Goal: Task Accomplishment & Management: Complete application form

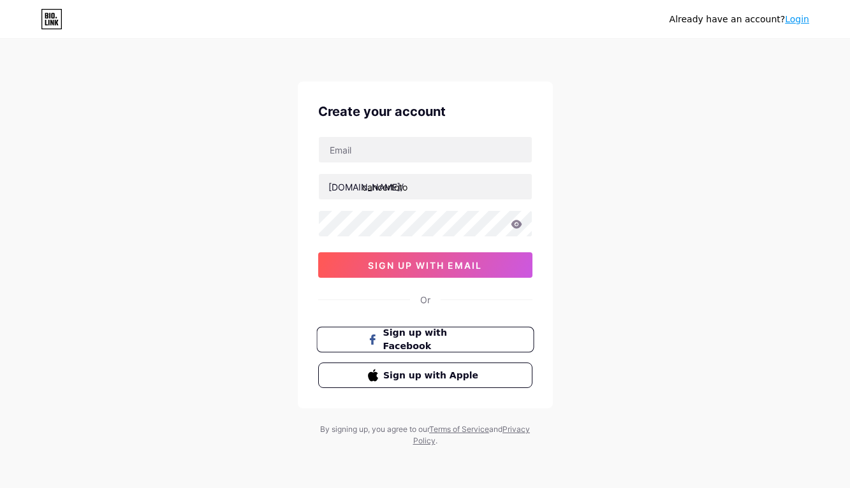
click at [380, 332] on button "Sign up with Facebook" at bounding box center [424, 340] width 217 height 26
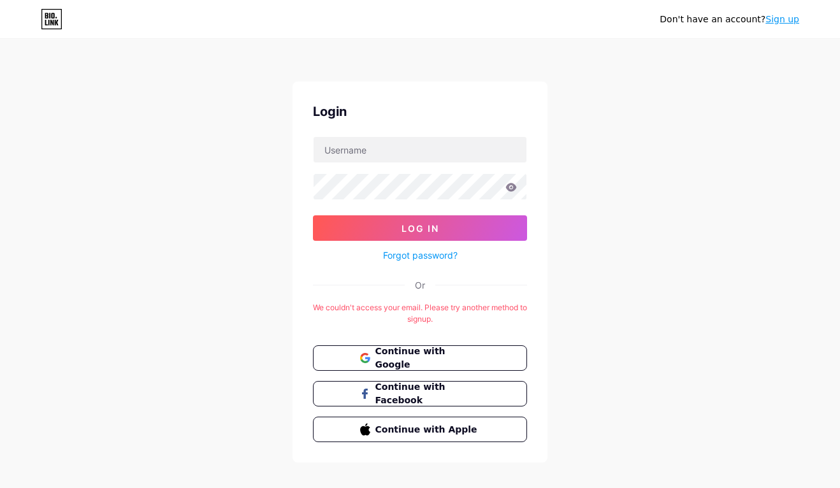
click at [604, 374] on div "Don't have an account? Sign up Login Log In Forgot password? Or We couldn't acc…" at bounding box center [420, 252] width 840 height 504
click at [476, 366] on button "Continue with Google" at bounding box center [419, 359] width 217 height 26
